Goal: Complete application form

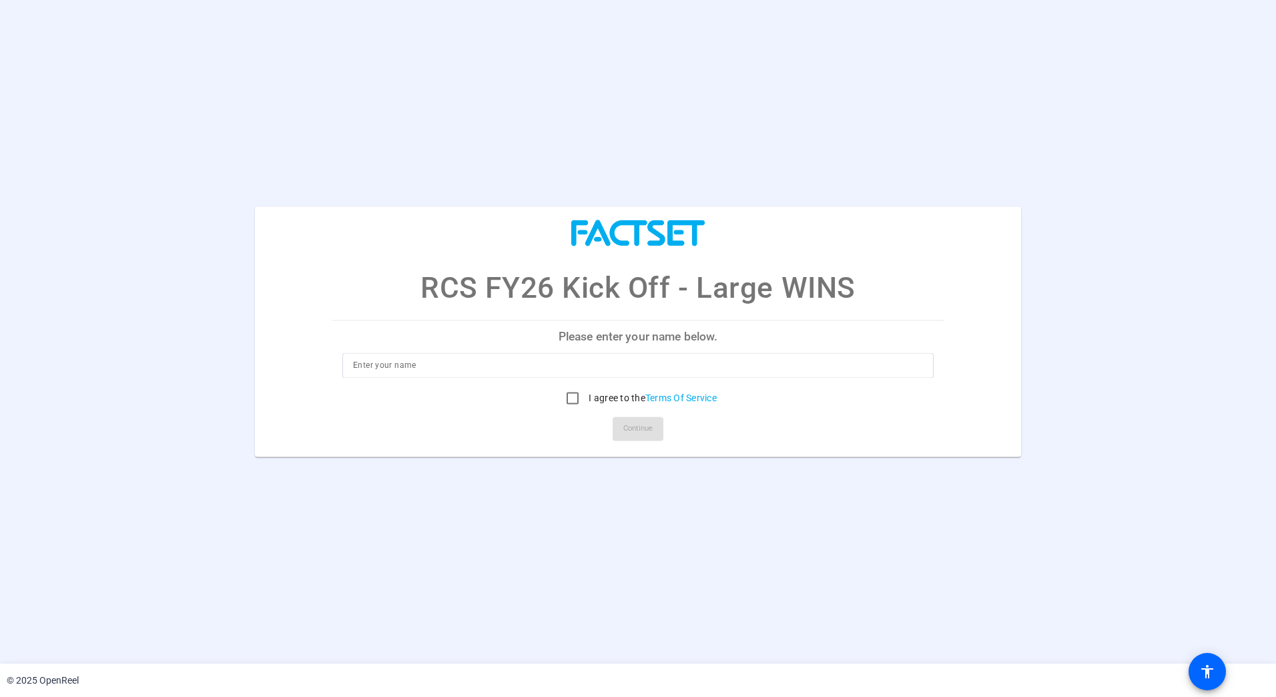
click at [432, 360] on input at bounding box center [638, 366] width 570 height 16
type input "[PERSON_NAME]"
click at [571, 399] on input "I agree to the Terms Of Service" at bounding box center [572, 398] width 27 height 27
checkbox input "true"
click at [635, 425] on span "Continue" at bounding box center [637, 429] width 29 height 20
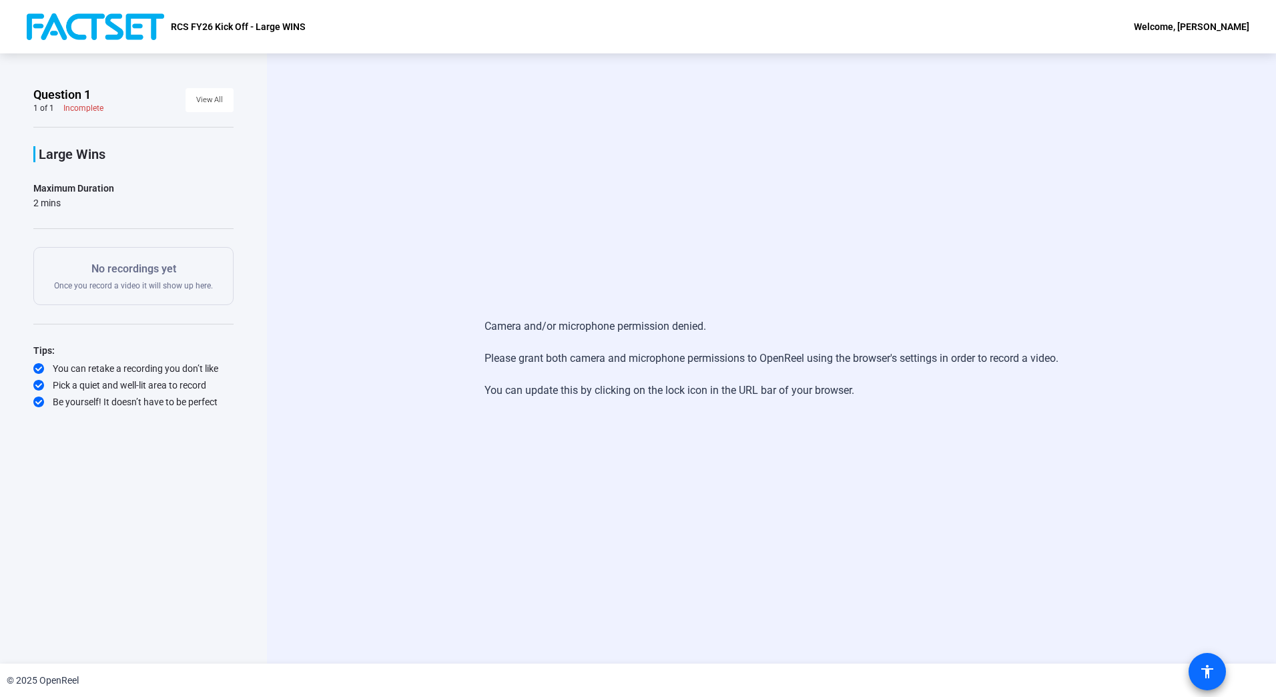
click at [1208, 667] on mat-icon "accessibility" at bounding box center [1207, 671] width 16 height 16
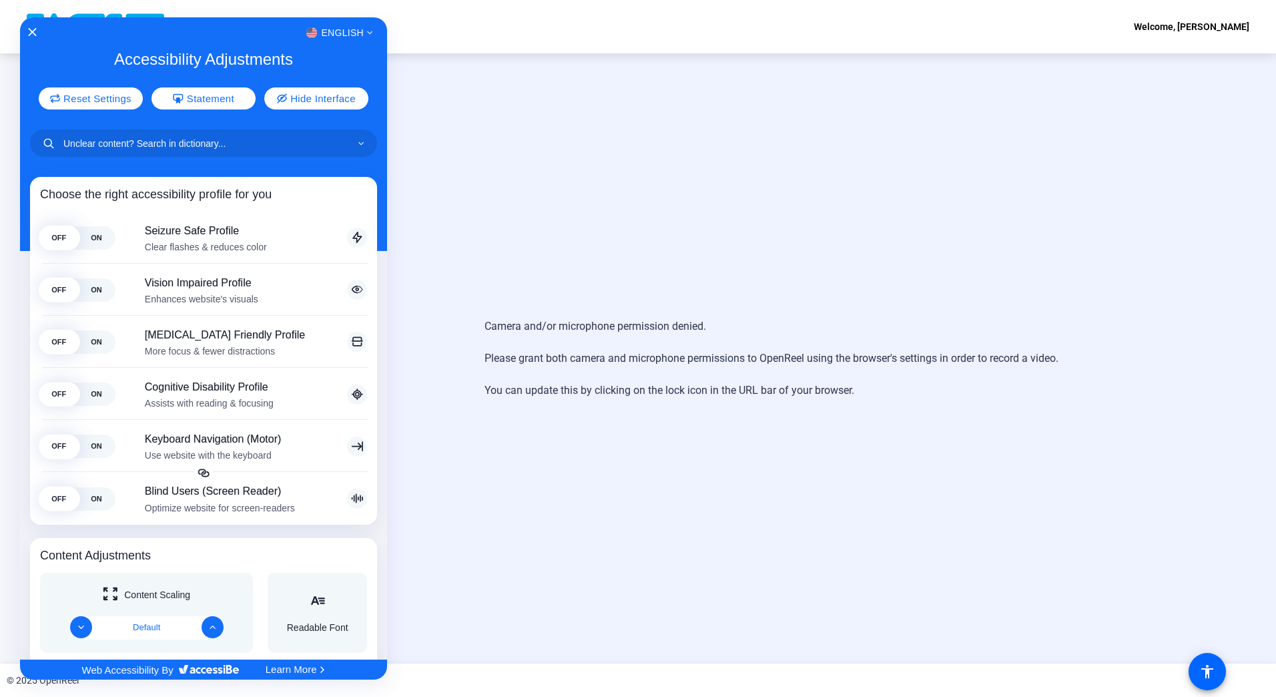
click at [516, 190] on div at bounding box center [638, 348] width 1276 height 697
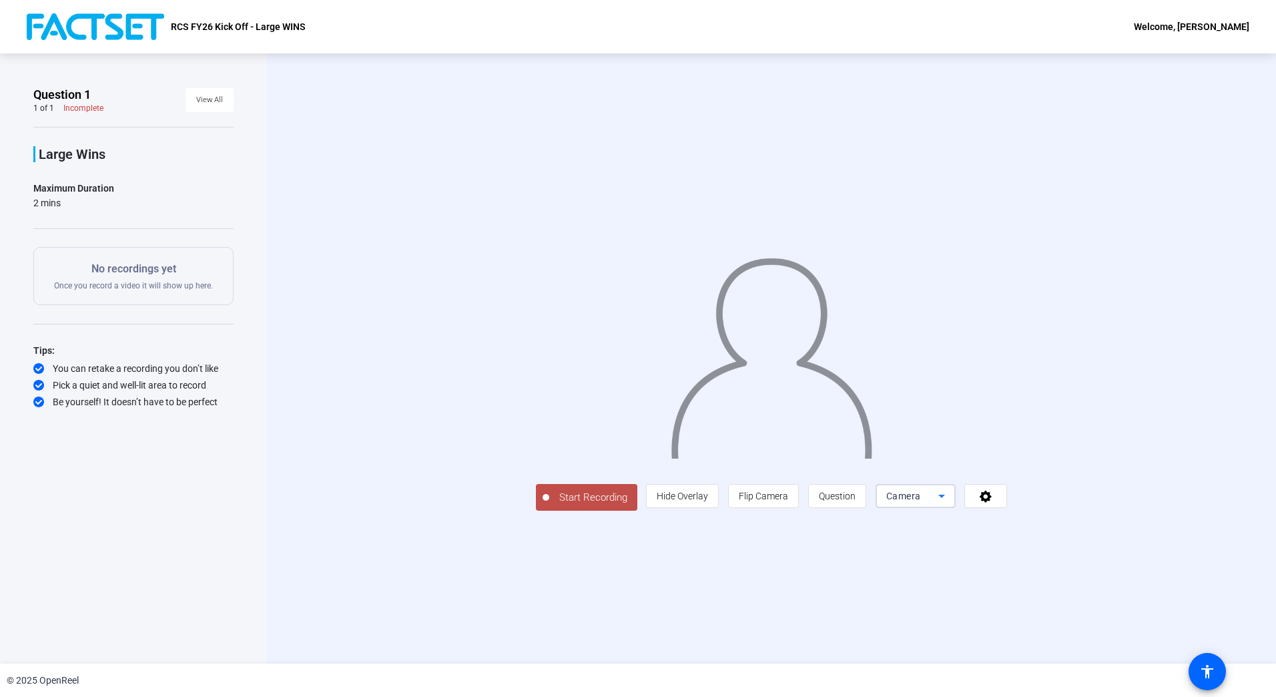
click at [950, 504] on icon at bounding box center [942, 496] width 16 height 16
click at [1210, 461] on div at bounding box center [638, 348] width 1276 height 697
click at [992, 502] on icon at bounding box center [986, 496] width 12 height 12
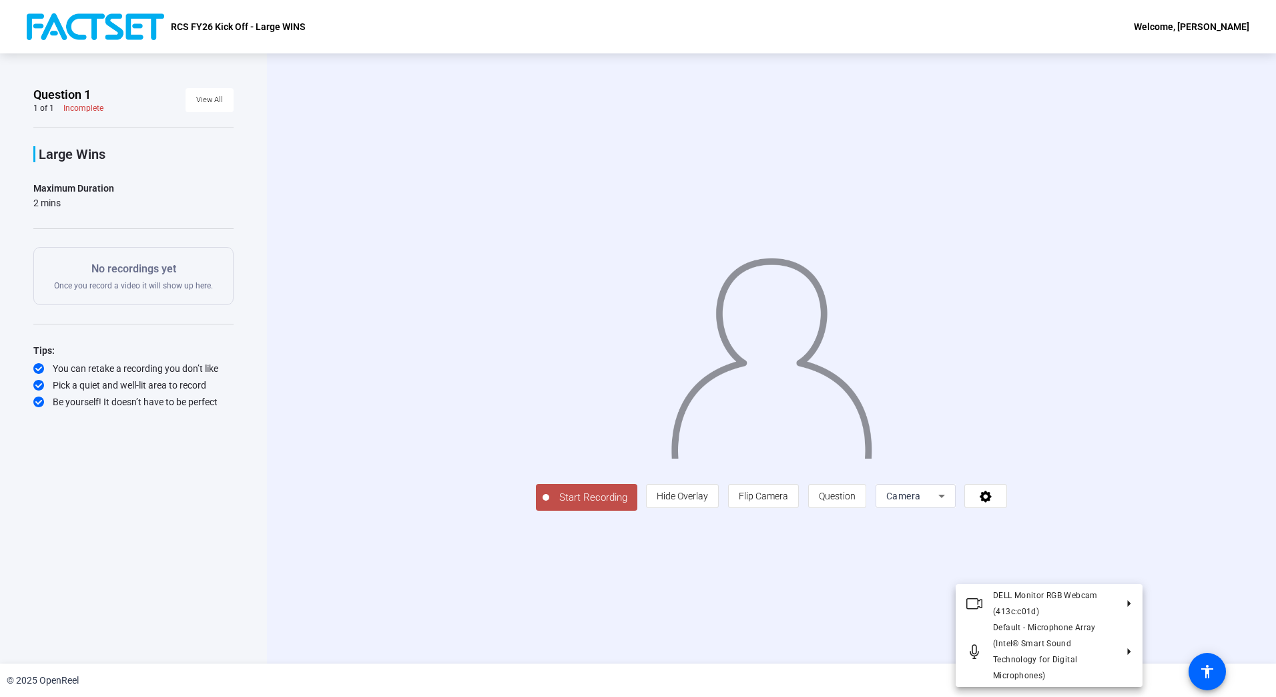
click at [1194, 410] on div at bounding box center [638, 348] width 1276 height 697
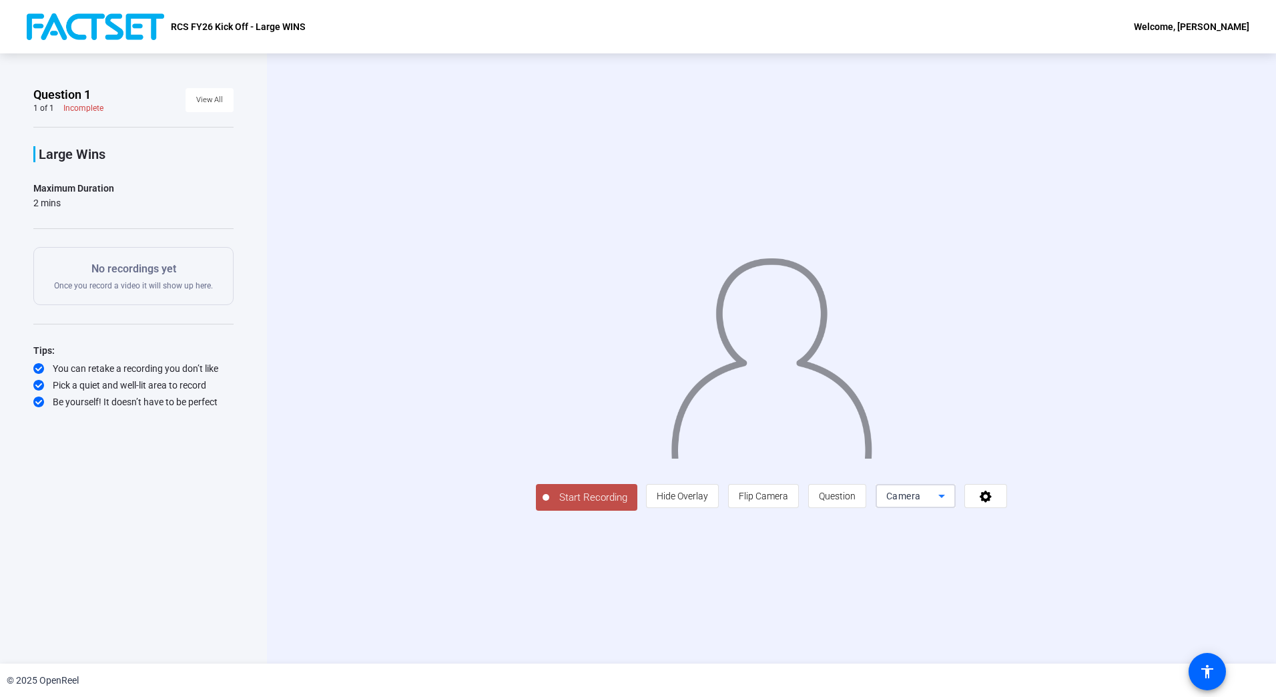
click at [950, 504] on icon at bounding box center [942, 496] width 16 height 16
click at [893, 643] on div at bounding box center [638, 348] width 1276 height 697
